Goal: Task Accomplishment & Management: Use online tool/utility

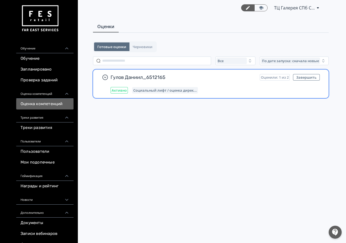
click at [237, 89] on div "Активно Социальный лифт / оценка дирек..." at bounding box center [214, 90] width 209 height 6
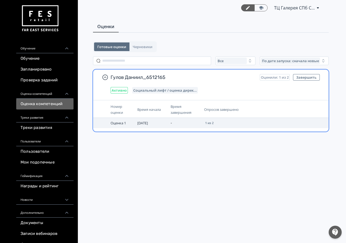
click at [189, 123] on td "-" at bounding box center [184, 123] width 33 height 10
click at [195, 120] on td "-" at bounding box center [184, 123] width 33 height 10
click at [184, 123] on td "-" at bounding box center [184, 123] width 33 height 10
click at [125, 123] on span "Оценка 1" at bounding box center [117, 122] width 15 height 5
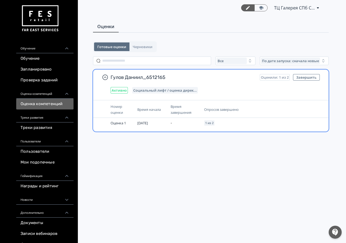
click at [180, 106] on span "Время завершения" at bounding box center [180, 109] width 21 height 11
click at [121, 80] on div "Гулов Даниил_6512165 Оценили: 1 из 2 Завершить Активно Социальный лифт / оценка…" at bounding box center [214, 83] width 209 height 19
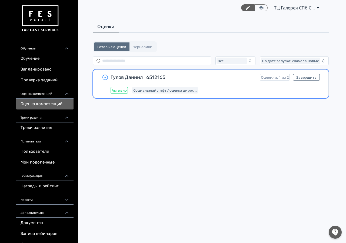
click at [105, 78] on icon "button" at bounding box center [105, 77] width 2 height 1
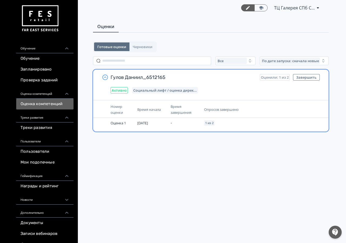
click at [247, 90] on div "Активно Социальный лифт / оценка дирек..." at bounding box center [214, 90] width 209 height 6
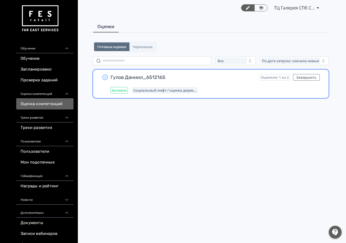
click at [220, 93] on div "Активно Социальный лифт / оценка дирек..." at bounding box center [214, 90] width 209 height 6
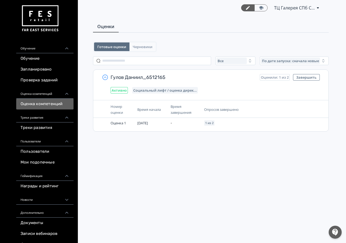
click at [135, 43] on button "Черновики" at bounding box center [142, 46] width 26 height 9
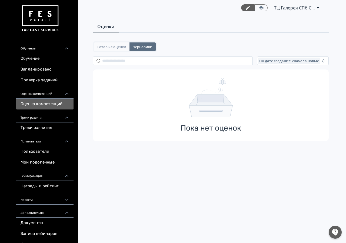
click at [114, 49] on span "Готовые оценки" at bounding box center [111, 47] width 29 height 4
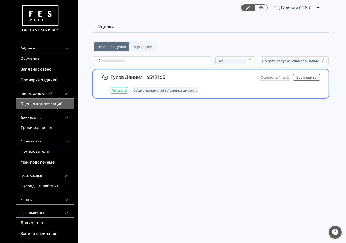
click at [129, 91] on div "Активно Социальный лифт / оценка дирек..." at bounding box center [214, 90] width 209 height 6
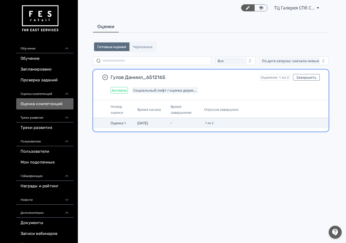
click at [121, 123] on span "Оценка 1" at bounding box center [117, 122] width 15 height 5
click at [152, 123] on td "[DATE]" at bounding box center [151, 123] width 33 height 10
drag, startPoint x: 152, startPoint y: 123, endPoint x: 159, endPoint y: 122, distance: 7.1
click at [153, 123] on td "[DATE]" at bounding box center [151, 123] width 33 height 10
click at [169, 122] on td "-" at bounding box center [184, 123] width 33 height 10
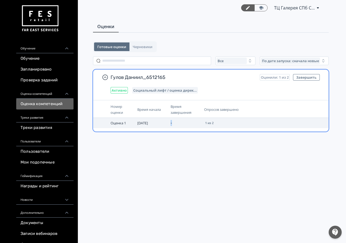
click at [169, 122] on td "-" at bounding box center [184, 123] width 33 height 10
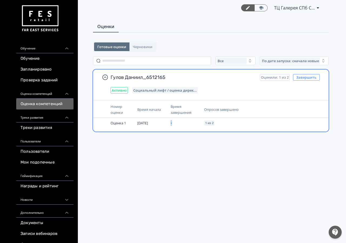
click at [314, 77] on button "Завершить" at bounding box center [306, 77] width 27 height 6
click at [299, 79] on button "Завершить" at bounding box center [306, 77] width 27 height 6
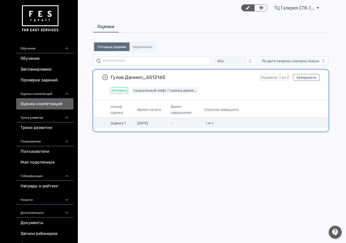
click at [198, 127] on td "-" at bounding box center [184, 123] width 33 height 10
drag, startPoint x: 222, startPoint y: 122, endPoint x: 213, endPoint y: 122, distance: 8.4
click at [221, 123] on td "1 из 2" at bounding box center [241, 123] width 78 height 10
